Goal: Task Accomplishment & Management: Use online tool/utility

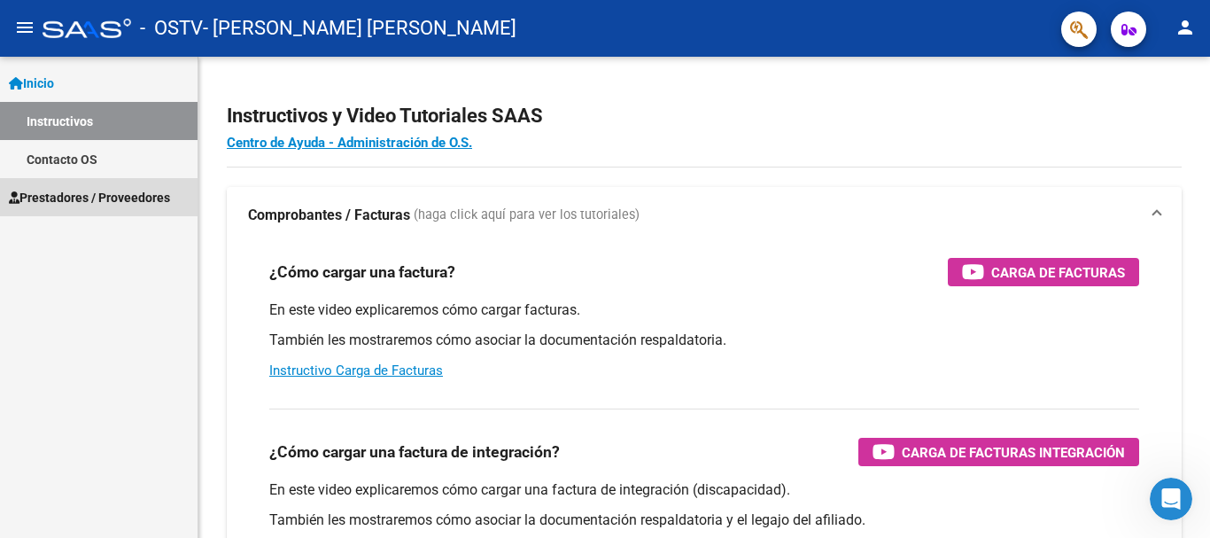
click at [110, 198] on span "Prestadores / Proveedores" at bounding box center [89, 197] width 161 height 19
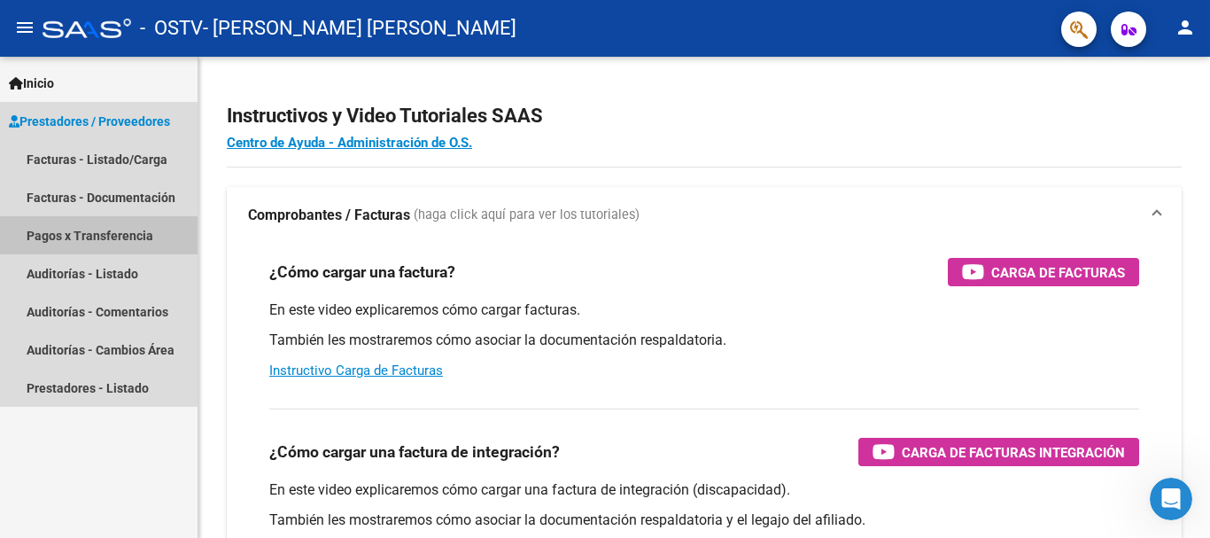
click at [124, 232] on link "Pagos x Transferencia" at bounding box center [99, 235] width 198 height 38
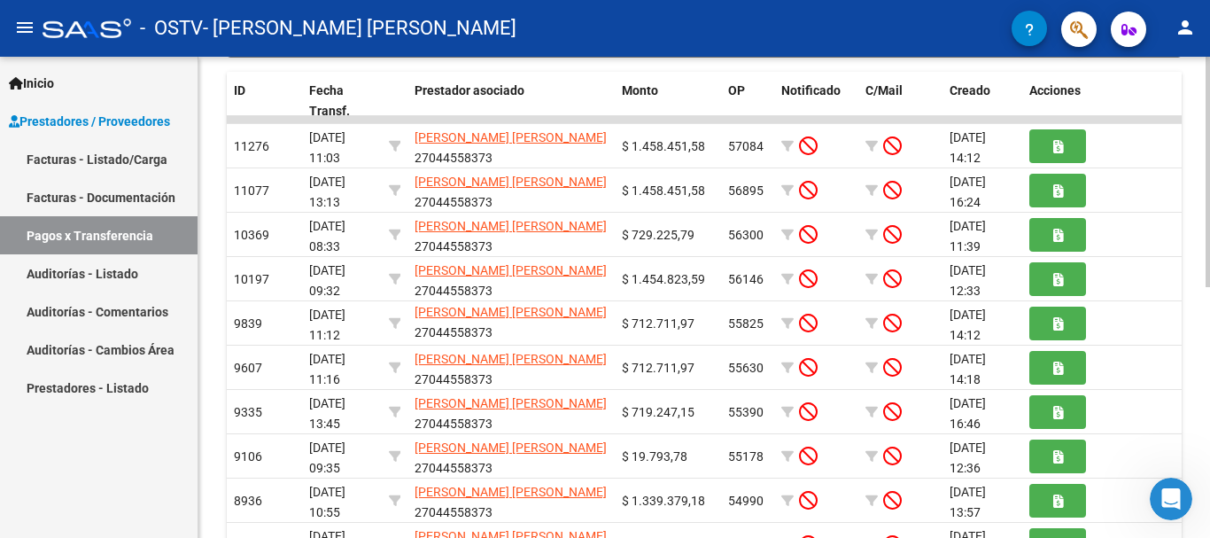
scroll to position [259, 0]
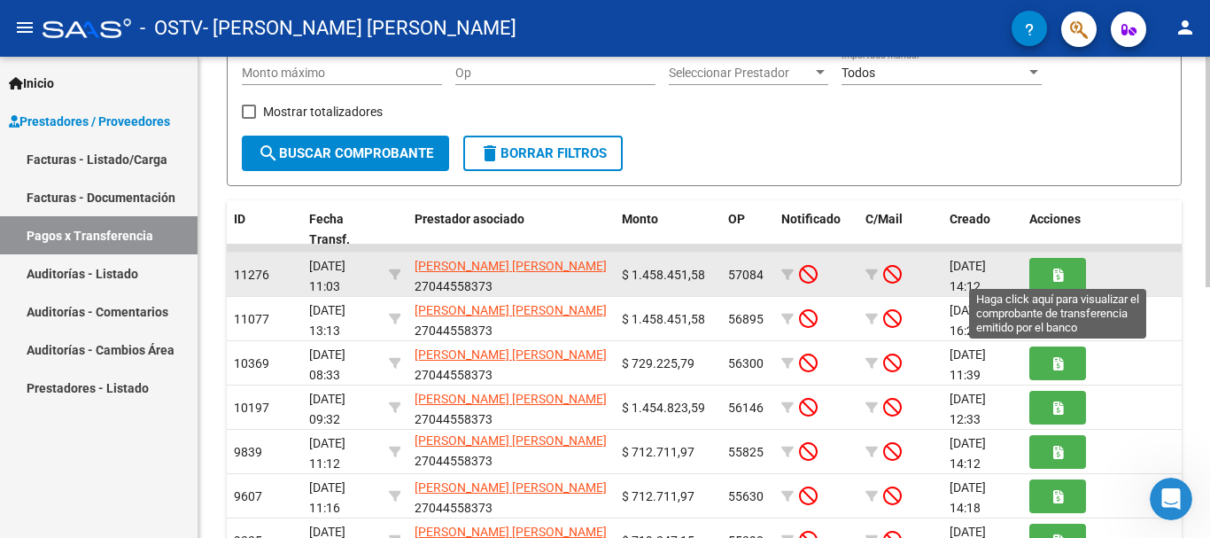
click at [1056, 267] on span "button" at bounding box center [1058, 274] width 10 height 16
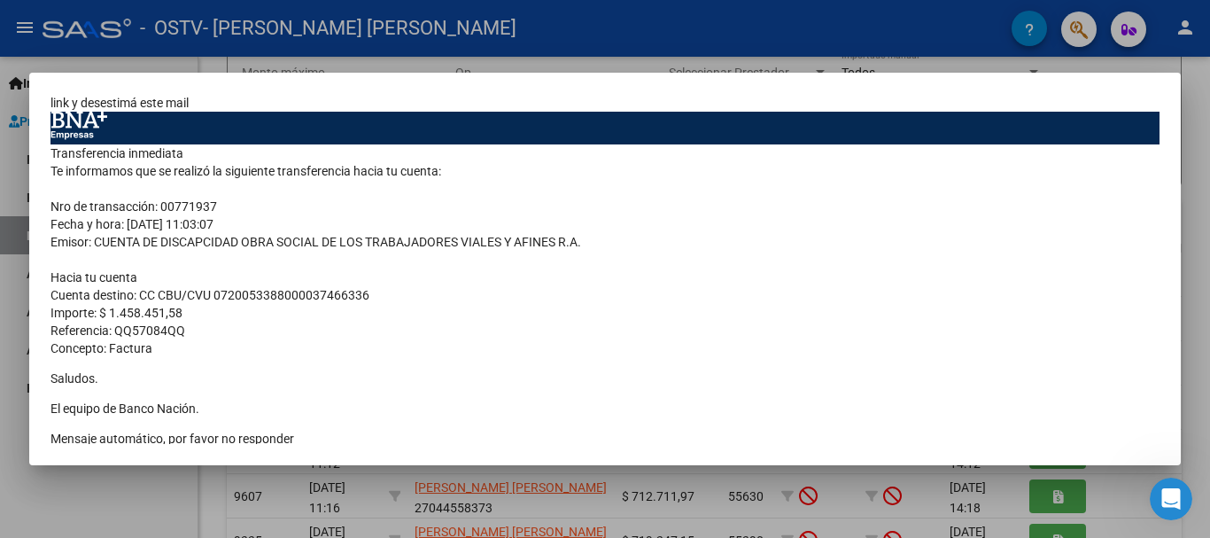
scroll to position [0, 0]
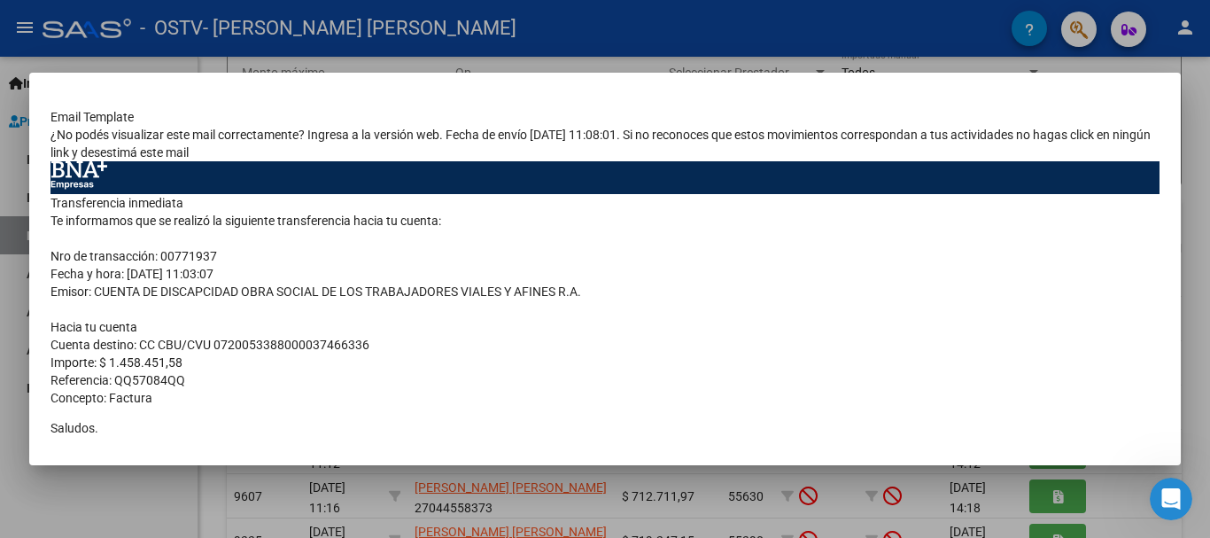
click at [1198, 120] on div at bounding box center [605, 269] width 1210 height 538
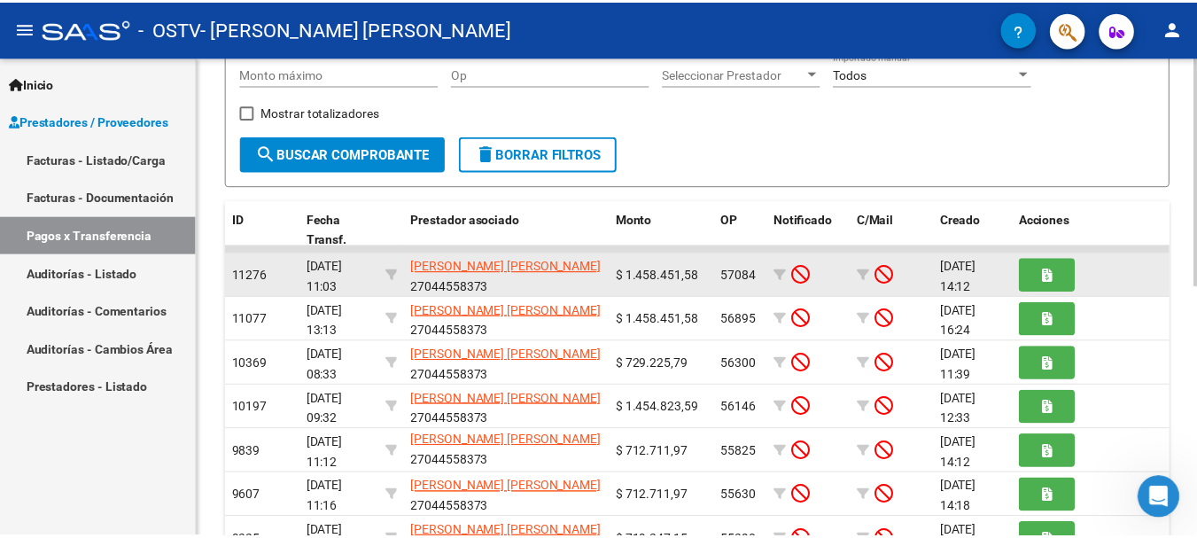
scroll to position [170, 0]
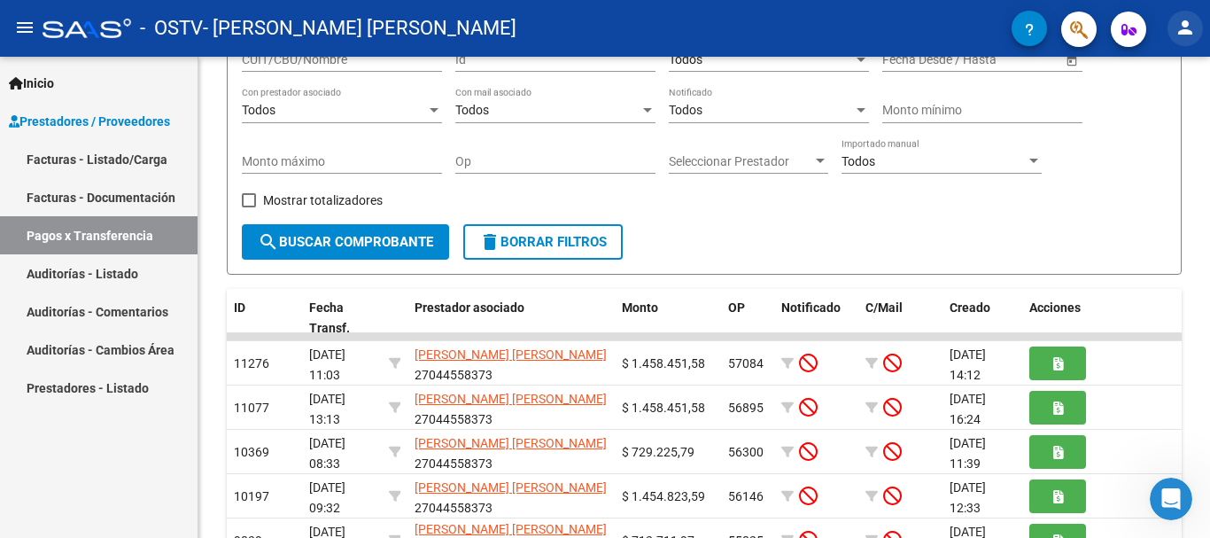
click at [1186, 27] on mat-icon "person" at bounding box center [1184, 27] width 21 height 21
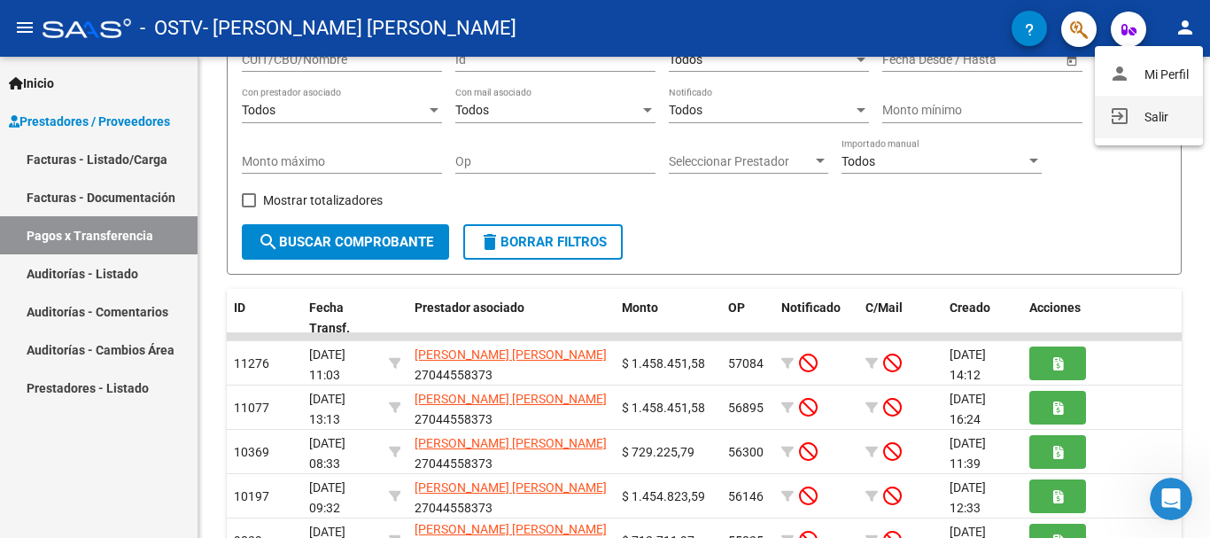
click at [1121, 119] on mat-icon "exit_to_app" at bounding box center [1119, 115] width 21 height 21
